Goal: Subscribe to service/newsletter

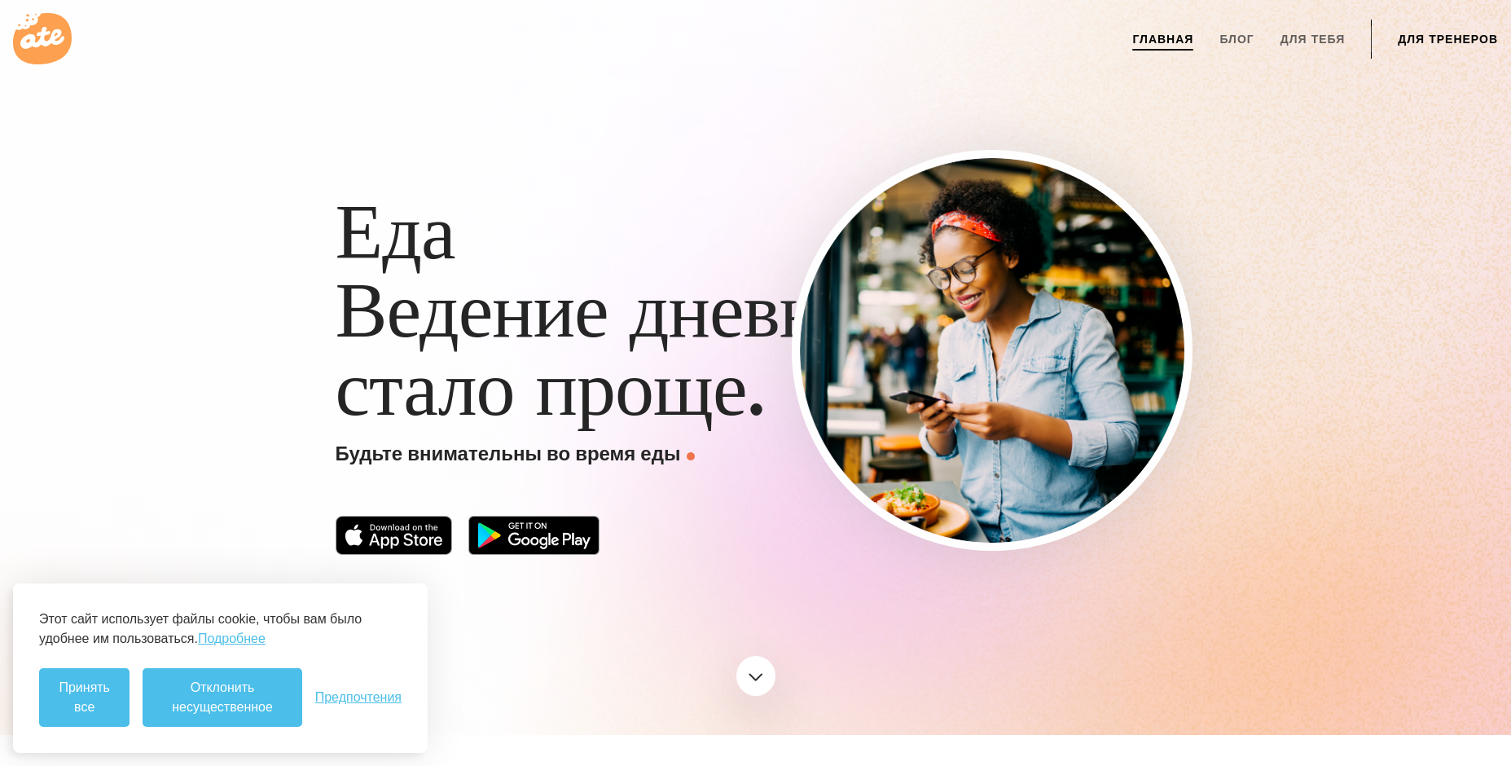
drag, startPoint x: 763, startPoint y: 320, endPoint x: 784, endPoint y: 327, distance: 22.2
click at [784, 327] on ya-tr-span "Ведение дневника" at bounding box center [634, 310] width 596 height 90
click at [687, 340] on ya-tr-span "Ведение дневника" at bounding box center [634, 310] width 596 height 90
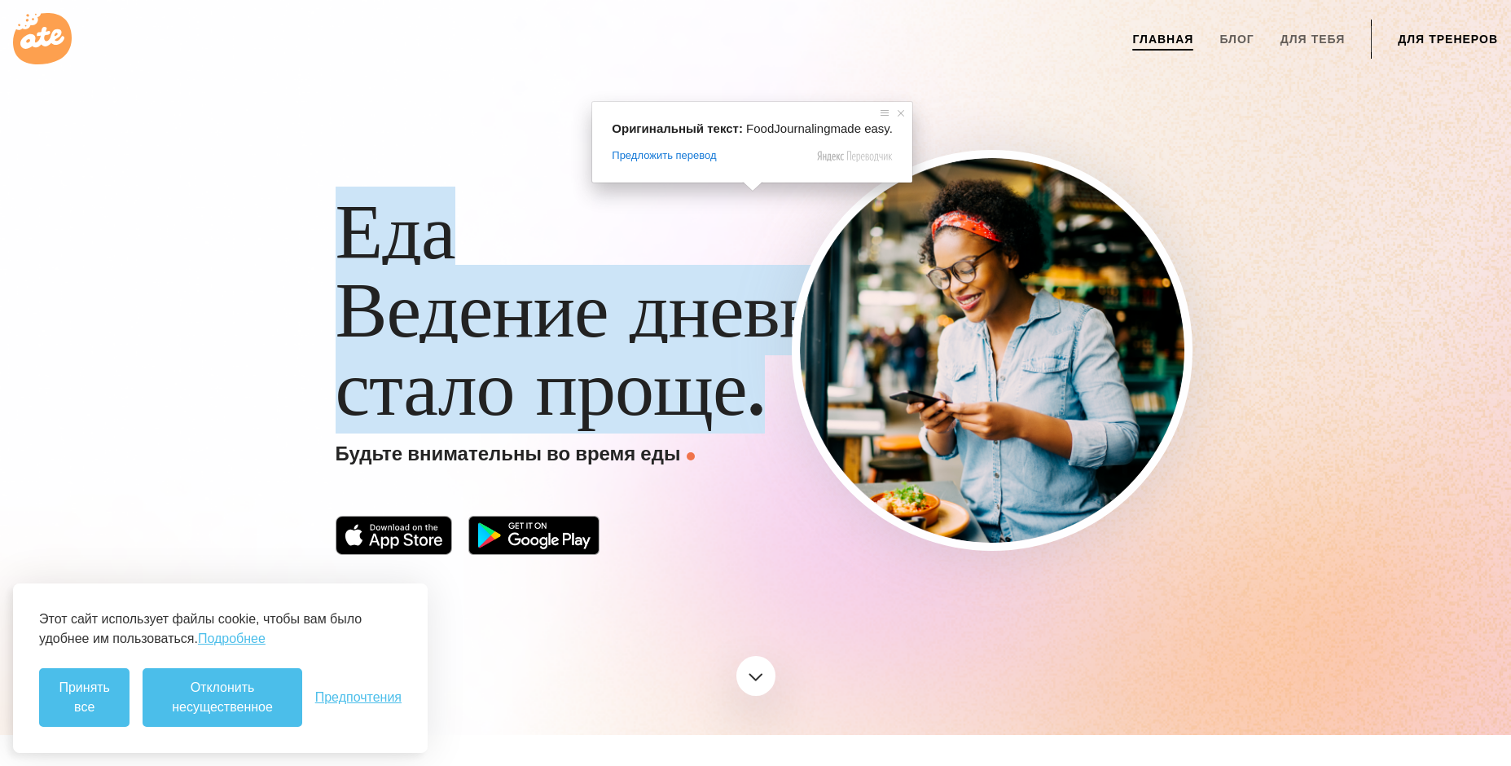
click at [792, 514] on div "Еда Ведение дневника стало проще. Будьте внимательны во время еды" at bounding box center [756, 352] width 880 height 419
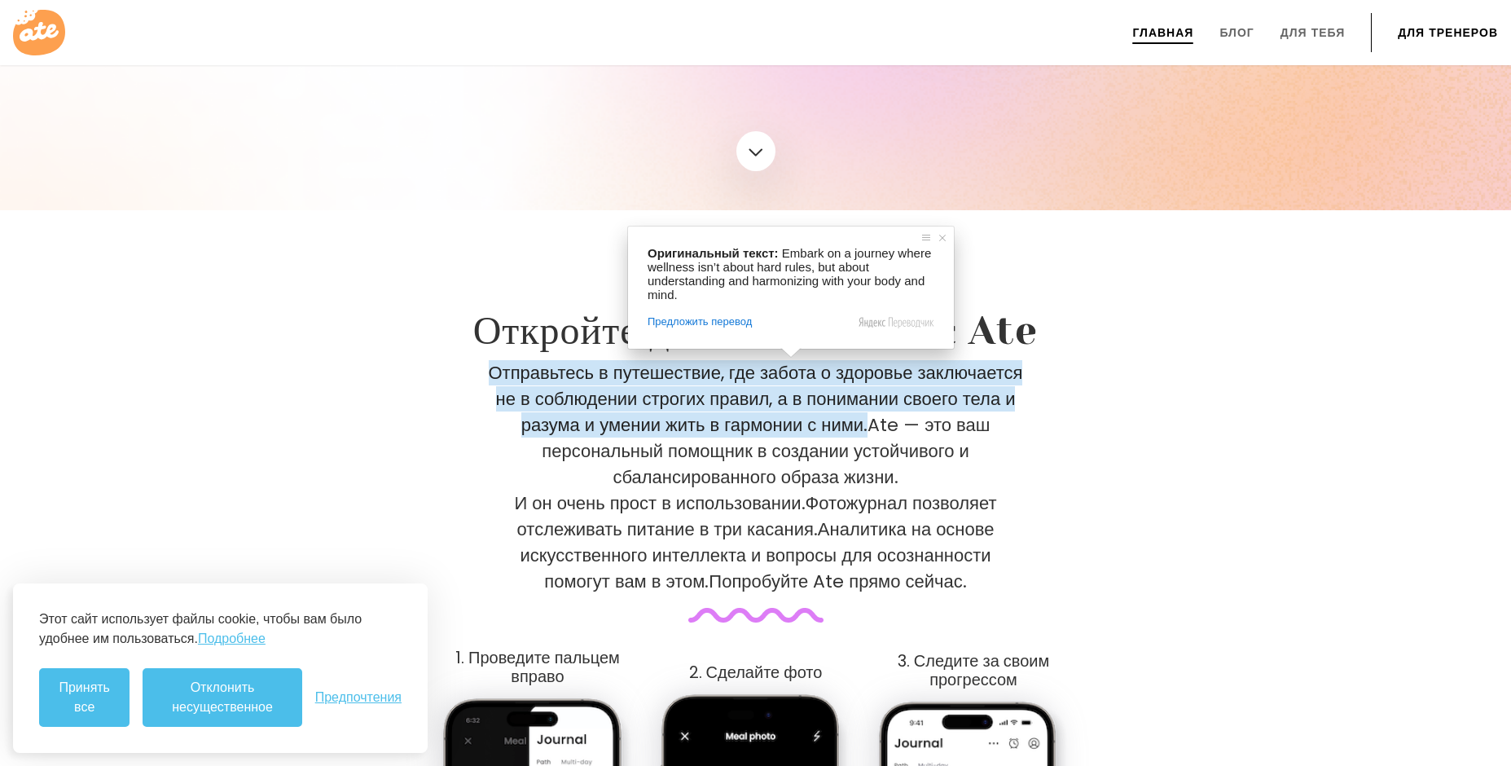
scroll to position [733, 0]
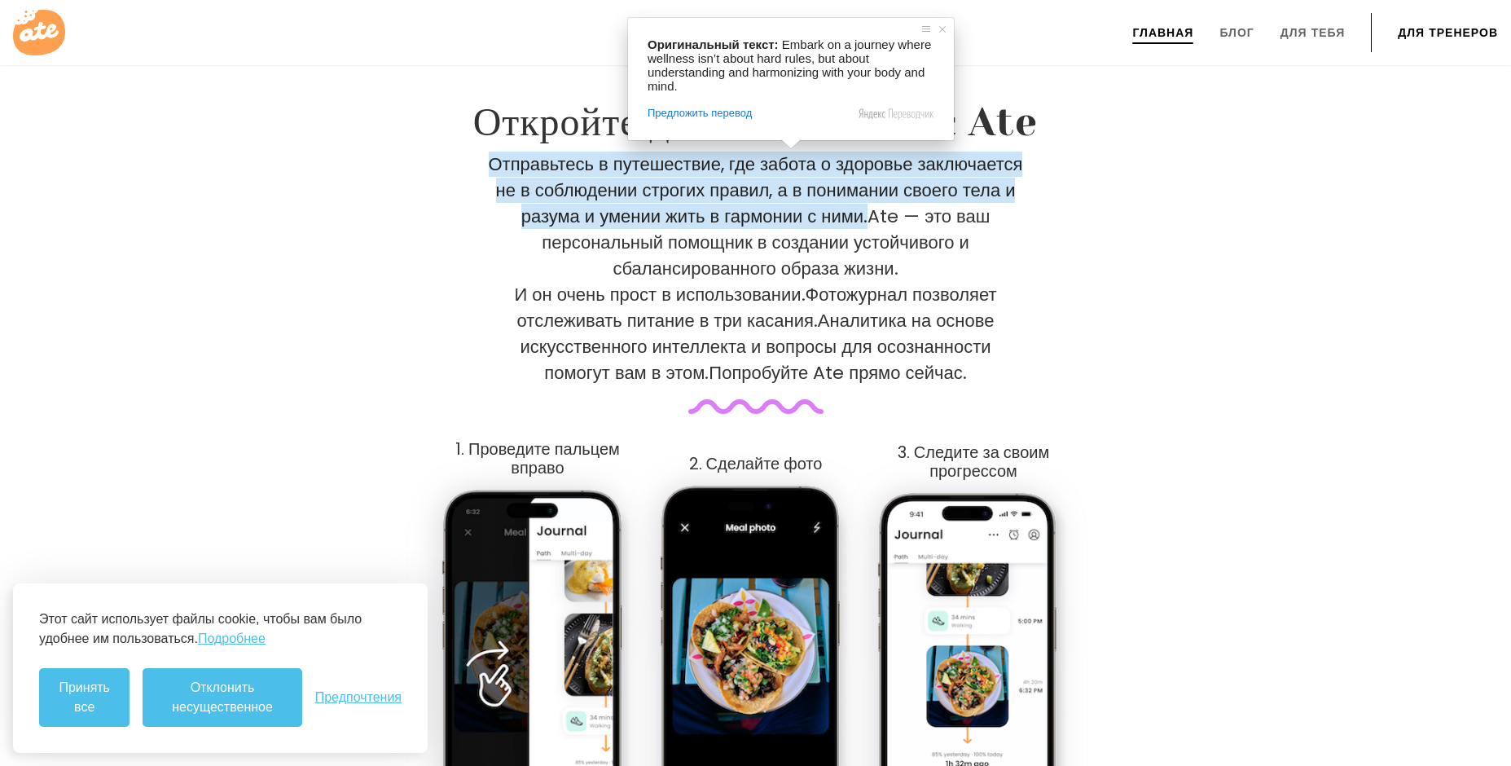
click at [1153, 345] on div "Отправьтесь в путешествие, где забота о здоровье заключается не в соблюдении ст…" at bounding box center [755, 282] width 795 height 262
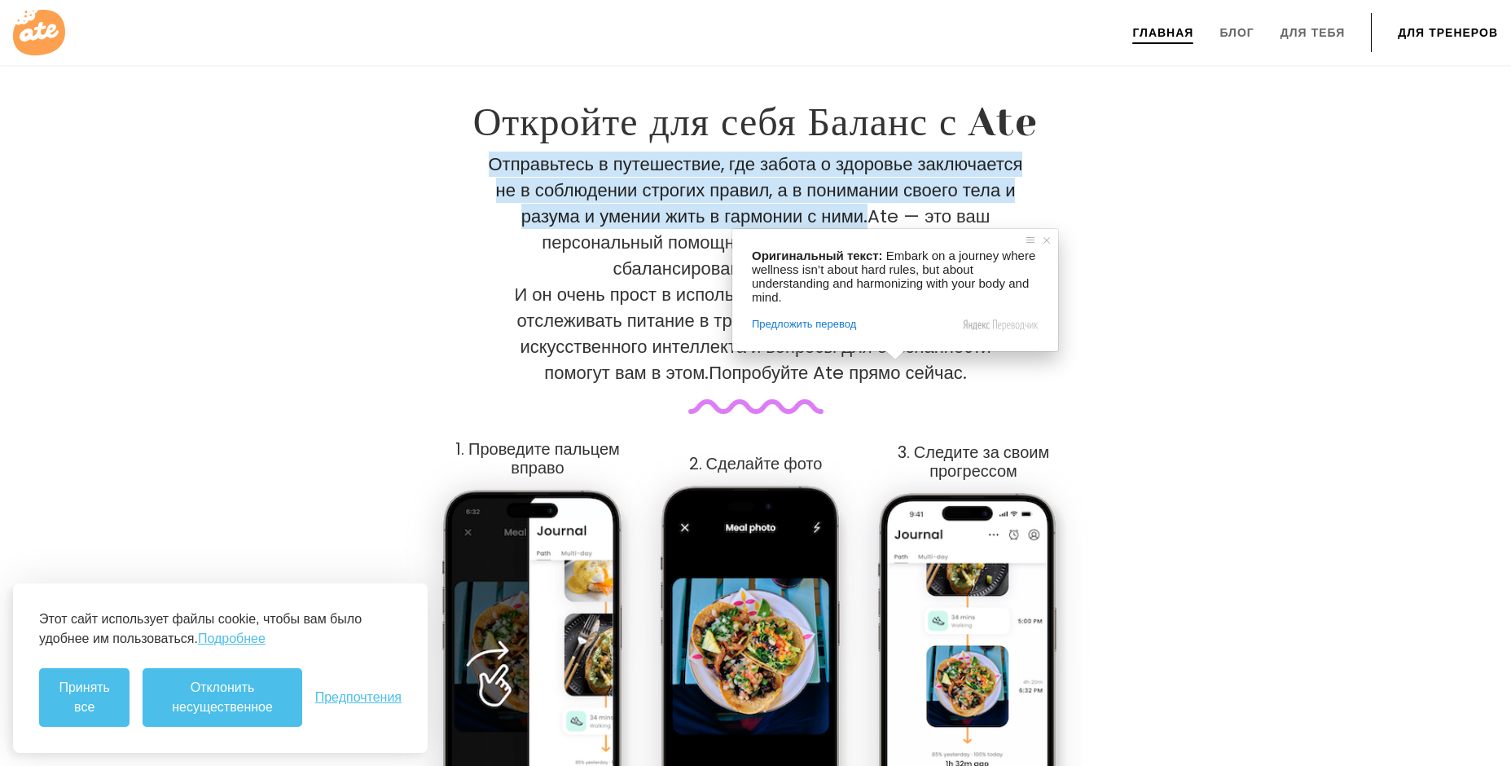
click at [1165, 331] on div "Откройте для себя Баланс с Ate Отправьтесь в путешествие, где забота о здоровье…" at bounding box center [756, 485] width 834 height 773
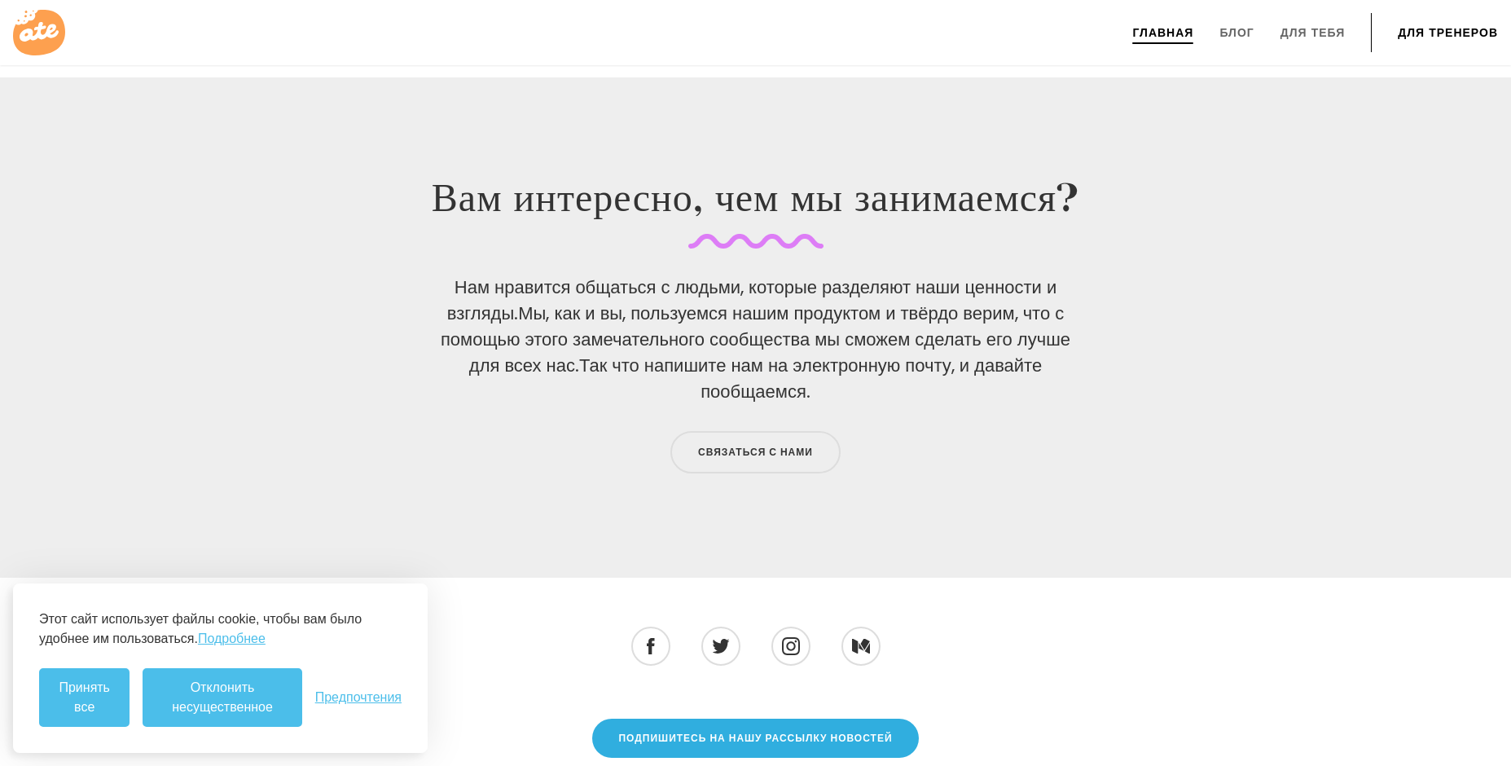
scroll to position [5522, 0]
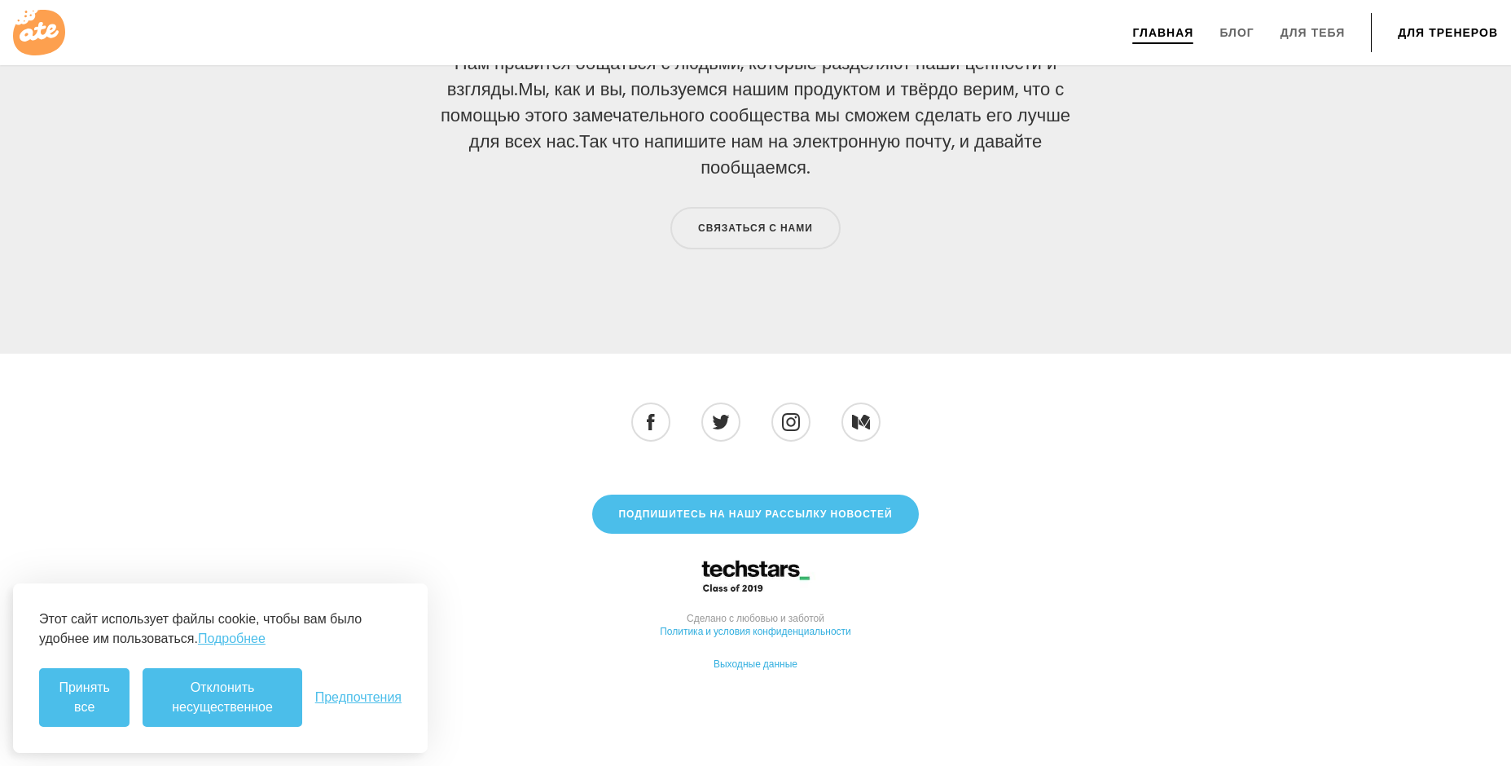
click at [711, 512] on ya-tr-span "Подпишитесь на нашу рассылку новостей" at bounding box center [755, 514] width 274 height 14
